Goal: Entertainment & Leisure: Consume media (video, audio)

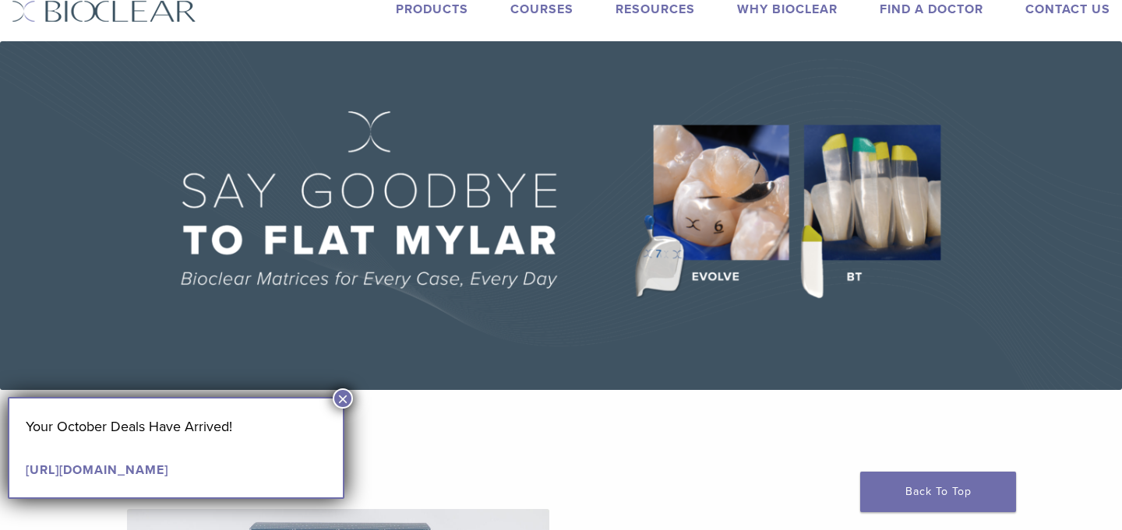
scroll to position [49, 0]
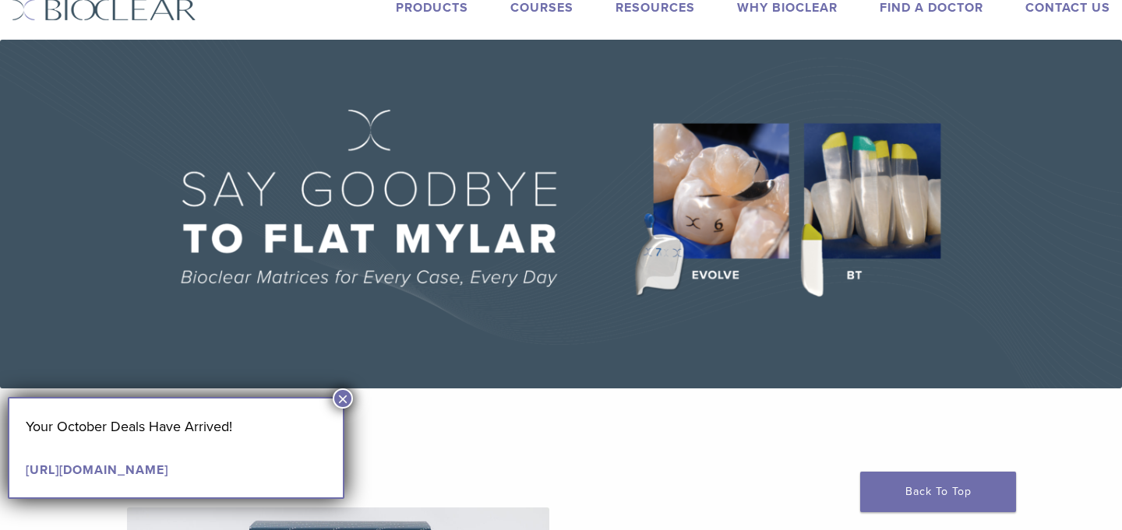
click at [339, 401] on button "×" at bounding box center [343, 399] width 20 height 20
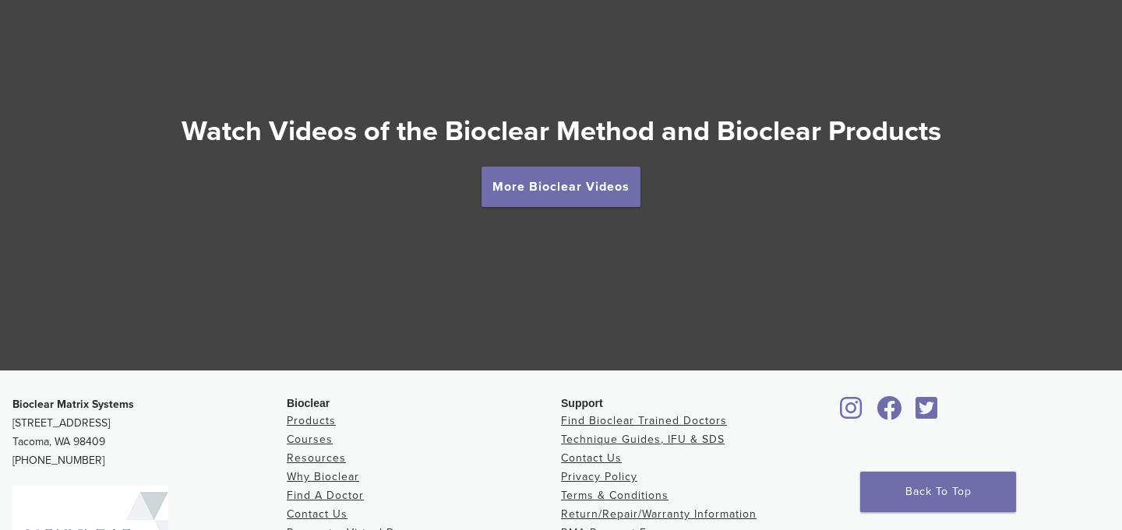
scroll to position [2622, 0]
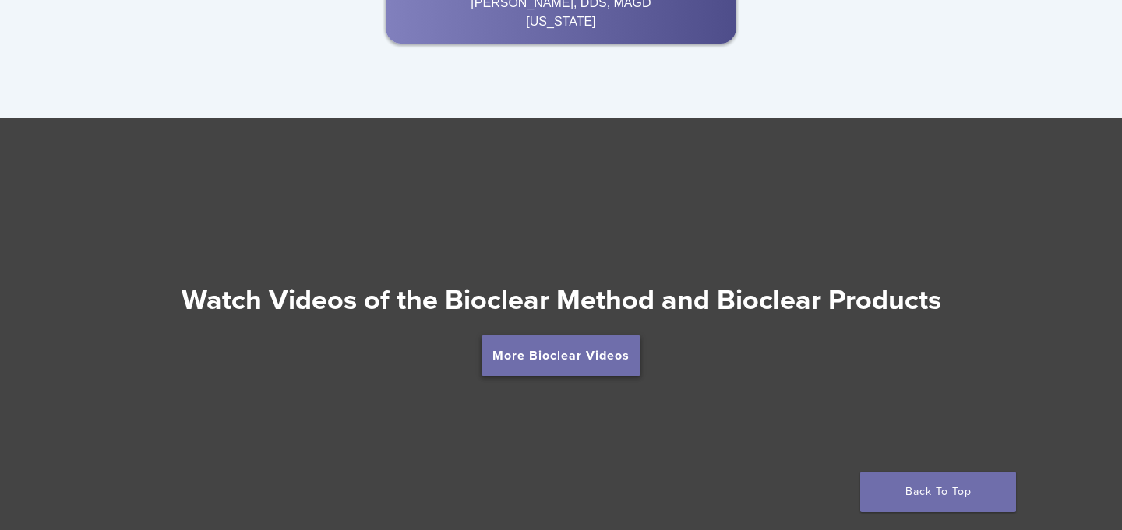
click at [561, 355] on link "More Bioclear Videos" at bounding box center [560, 356] width 159 height 40
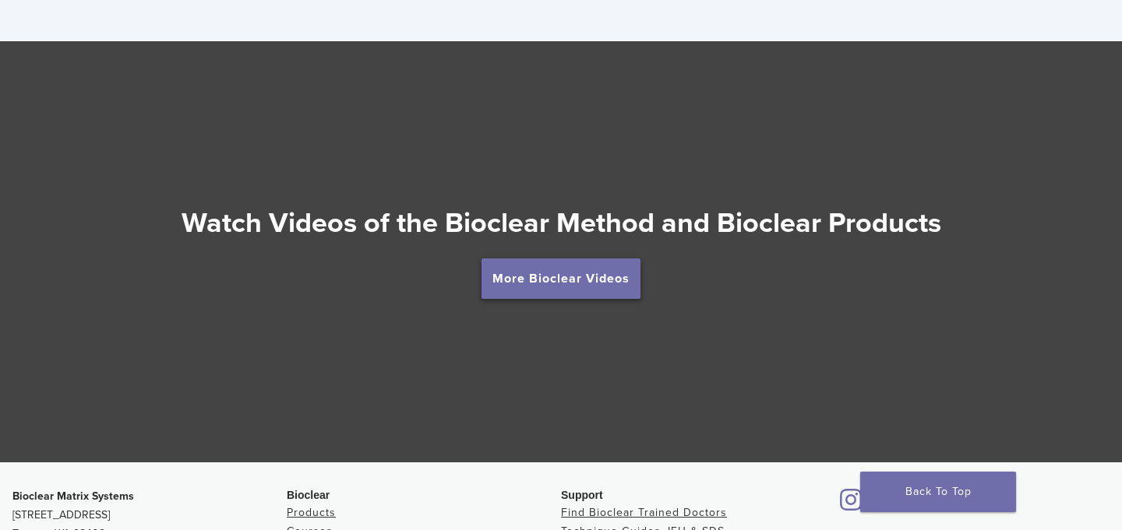
scroll to position [2701, 0]
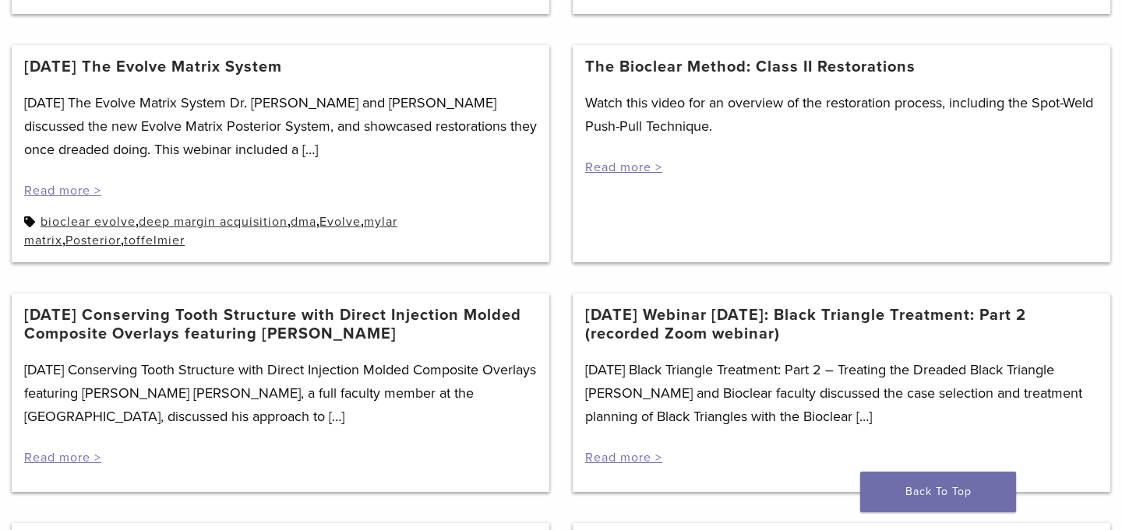
scroll to position [664, 0]
click at [646, 165] on link "Read more >" at bounding box center [623, 167] width 77 height 16
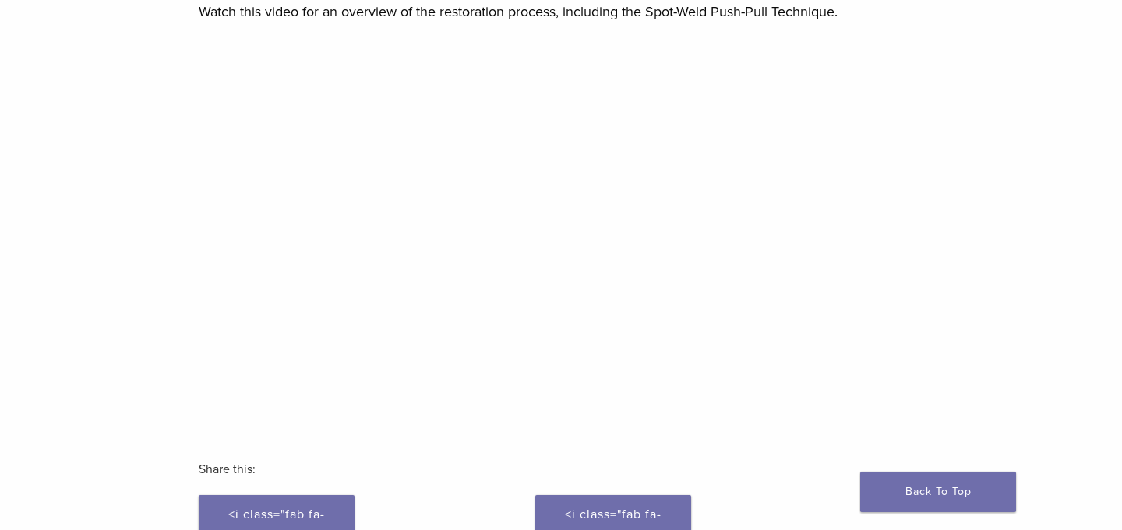
scroll to position [196, 0]
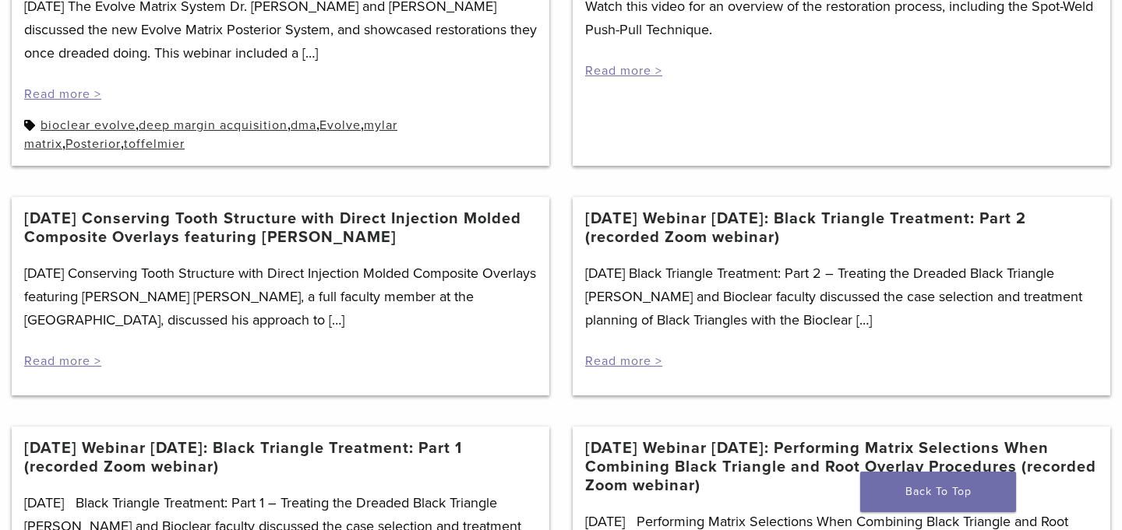
scroll to position [762, 0]
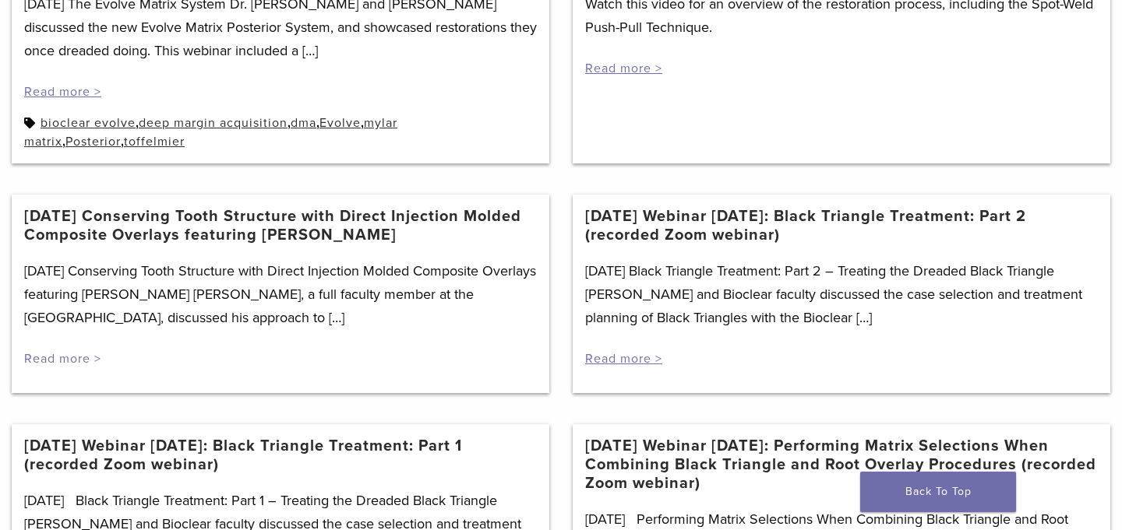
click at [73, 363] on link "Read more >" at bounding box center [62, 359] width 77 height 16
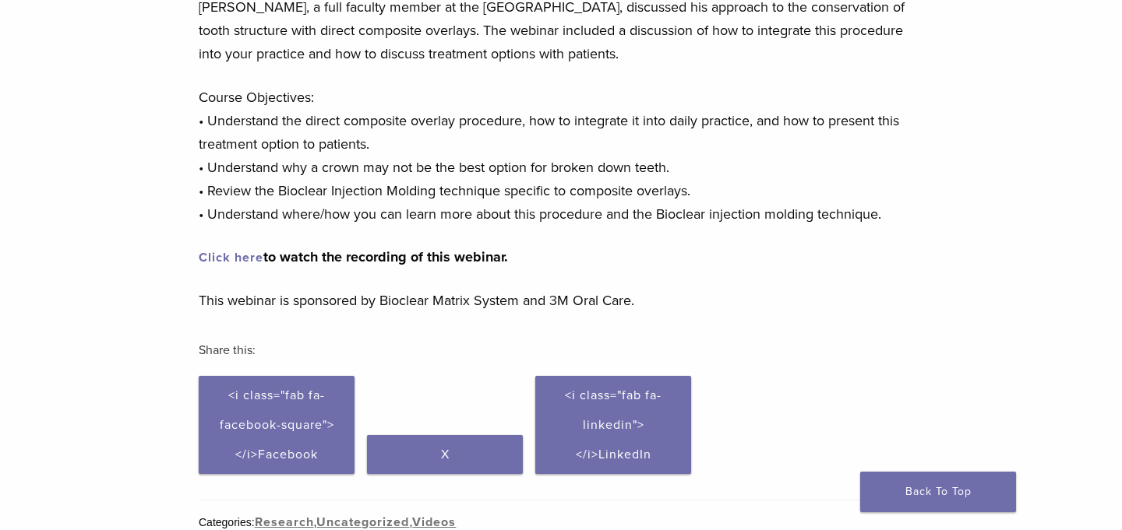
scroll to position [190, 0]
click at [252, 265] on link "Click here" at bounding box center [231, 257] width 65 height 16
